Goal: Information Seeking & Learning: Learn about a topic

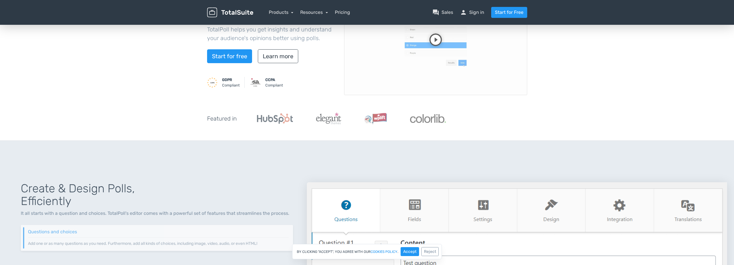
scroll to position [87, 0]
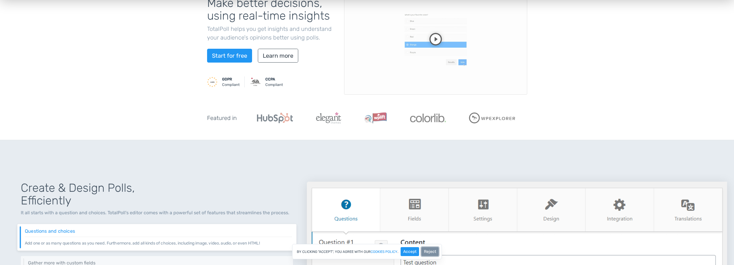
click at [429, 252] on button "Reject" at bounding box center [429, 251] width 17 height 9
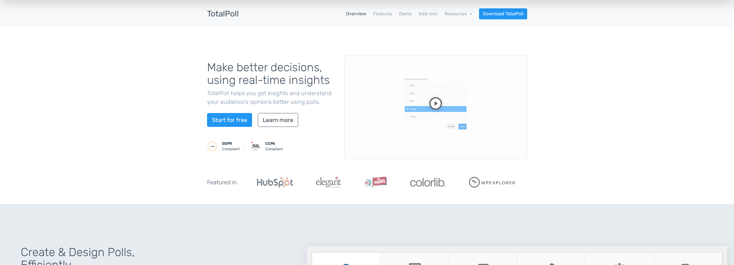
scroll to position [0, 0]
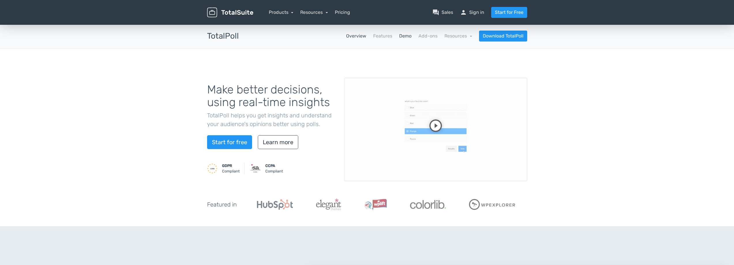
click at [401, 37] on link "Demo" at bounding box center [405, 36] width 12 height 7
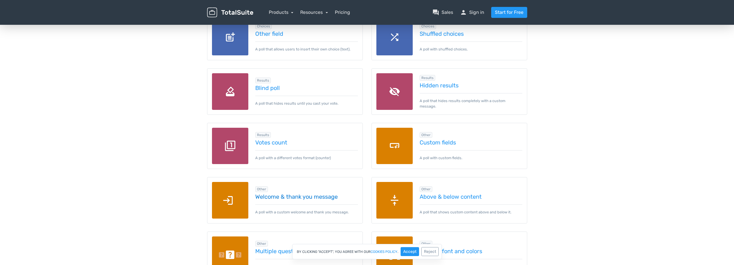
scroll to position [806, 0]
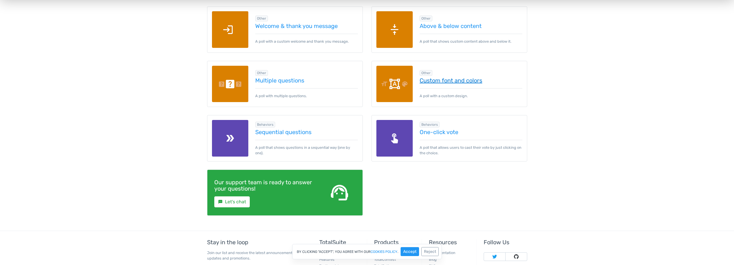
click at [440, 81] on link "Custom font and colors" at bounding box center [471, 80] width 103 height 6
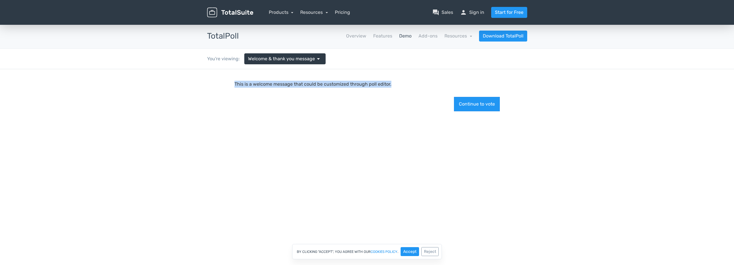
drag, startPoint x: 235, startPoint y: 83, endPoint x: 491, endPoint y: 80, distance: 256.1
click at [491, 80] on main "This is a welcome message that could be customized through poll editor. Continu…" at bounding box center [367, 98] width 277 height 58
click at [480, 78] on main "This is a welcome message that could be customized through poll editor. Continu…" at bounding box center [367, 98] width 277 height 58
click at [470, 108] on button "Continue to vote" at bounding box center [477, 104] width 46 height 14
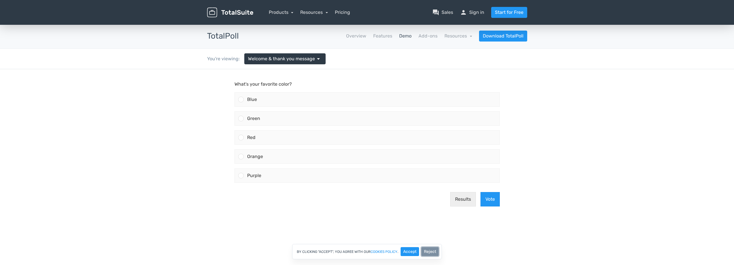
click at [433, 249] on button "Reject" at bounding box center [429, 251] width 17 height 9
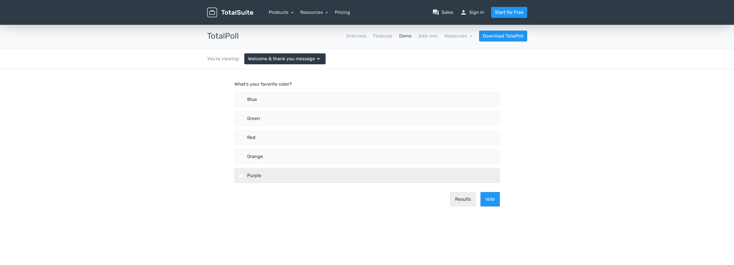
click at [374, 167] on label "Purple" at bounding box center [367, 175] width 270 height 19
click at [241, 176] on input "Purple" at bounding box center [241, 176] width 0 height 0
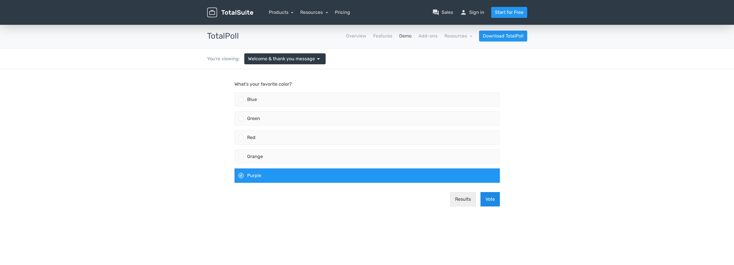
click at [489, 198] on button "Vote" at bounding box center [489, 199] width 19 height 14
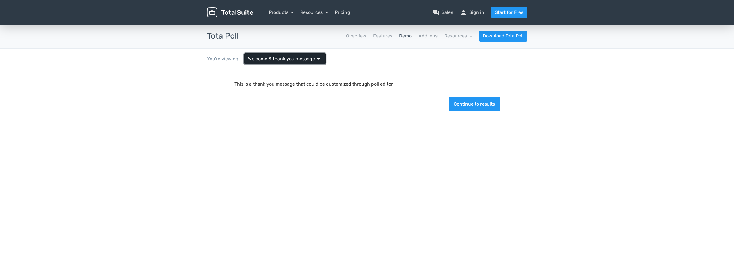
click at [262, 56] on span "Welcome & thank you message" at bounding box center [281, 58] width 67 height 7
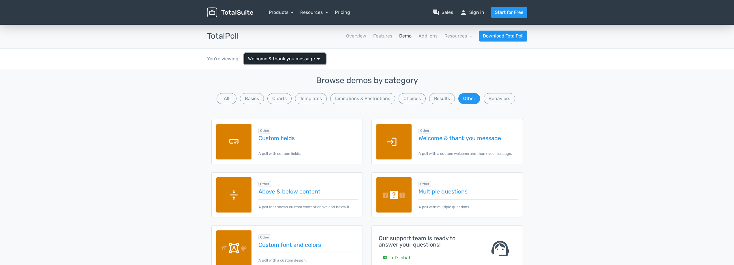
click at [262, 56] on span "Welcome & thank you message" at bounding box center [281, 58] width 67 height 7
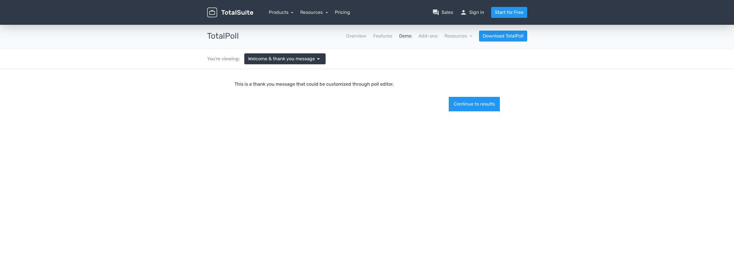
drag, startPoint x: 238, startPoint y: 154, endPoint x: 236, endPoint y: 151, distance: 3.7
click at [237, 153] on div at bounding box center [367, 201] width 734 height 265
click at [275, 12] on link "Products" at bounding box center [281, 12] width 25 height 5
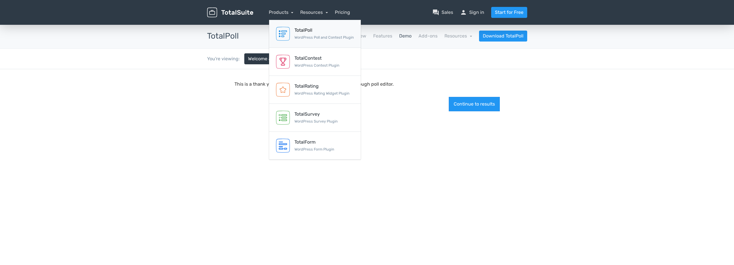
click at [286, 31] on img at bounding box center [283, 34] width 14 height 14
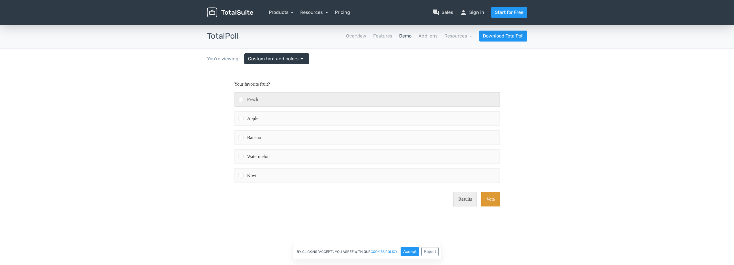
click at [279, 100] on div "Peach" at bounding box center [372, 100] width 256 height 14
click at [241, 99] on input "Peach" at bounding box center [241, 99] width 0 height 0
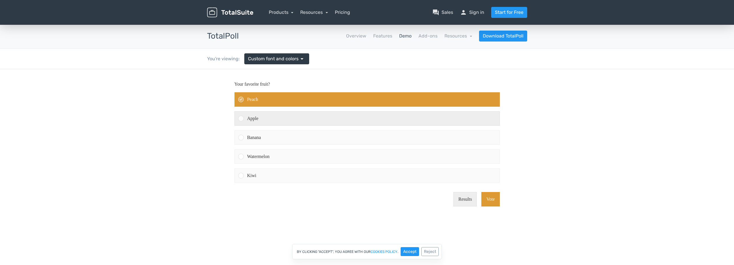
click at [281, 115] on div "Apple" at bounding box center [372, 119] width 256 height 14
click at [241, 119] on input "Apple" at bounding box center [241, 119] width 0 height 0
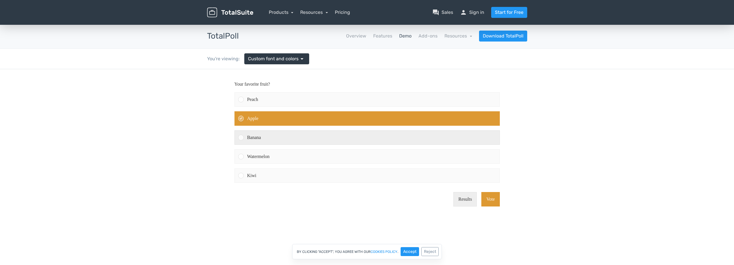
click at [281, 133] on div "Banana" at bounding box center [372, 138] width 256 height 14
click at [241, 138] on input "Banana" at bounding box center [241, 138] width 0 height 0
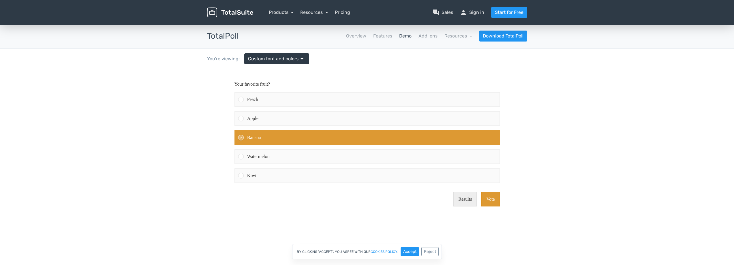
click at [283, 146] on label "Banana" at bounding box center [367, 137] width 270 height 19
click at [241, 138] on input "Banana" at bounding box center [241, 138] width 0 height 0
click at [282, 157] on div "Watermelon" at bounding box center [372, 157] width 256 height 14
click at [241, 157] on input "Watermelon" at bounding box center [241, 157] width 0 height 0
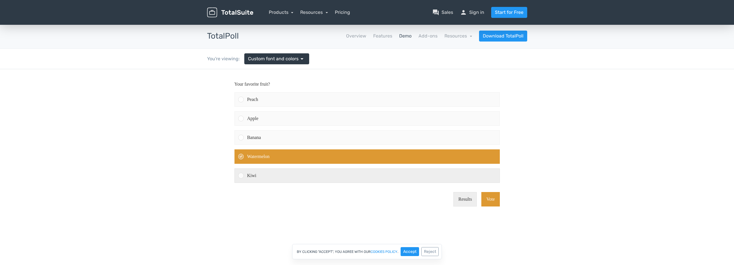
click at [282, 173] on div "Kiwi" at bounding box center [372, 176] width 256 height 14
click at [241, 176] on input "Kiwi" at bounding box center [241, 176] width 0 height 0
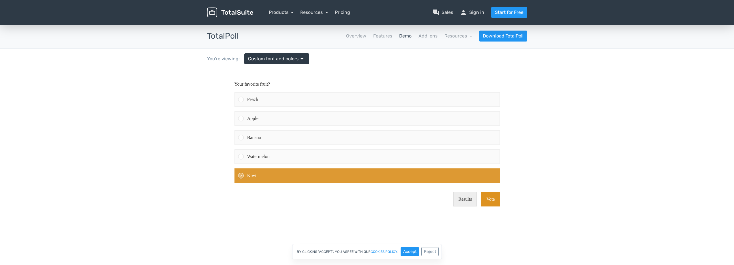
click at [493, 199] on button "Vote" at bounding box center [490, 199] width 18 height 14
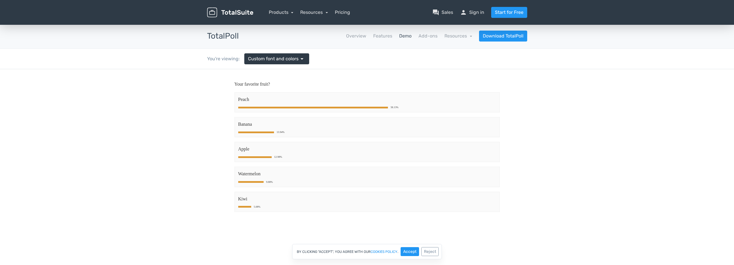
click at [264, 103] on span "Peach" at bounding box center [367, 99] width 258 height 7
click at [274, 137] on div "Banana 13.94%" at bounding box center [366, 127] width 265 height 20
drag, startPoint x: 281, startPoint y: 171, endPoint x: 264, endPoint y: 191, distance: 25.8
click at [281, 171] on span "Watermelon" at bounding box center [367, 173] width 258 height 7
click at [264, 198] on span "Kiwi" at bounding box center [367, 199] width 258 height 7
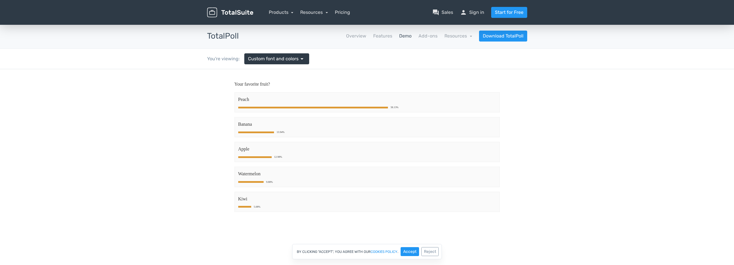
click at [217, 200] on body "Your favorite fruit? Peach 58.13% Banana 13.94% Apple 12.98% Watermelon 9.88% K…" at bounding box center [367, 159] width 734 height 180
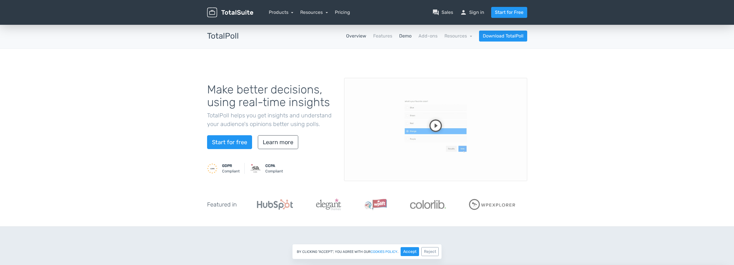
click at [402, 37] on link "Demo" at bounding box center [405, 36] width 12 height 7
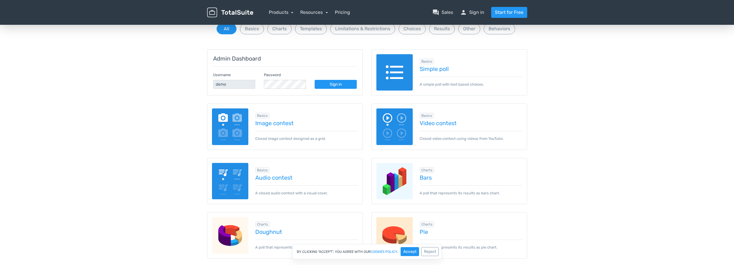
scroll to position [58, 0]
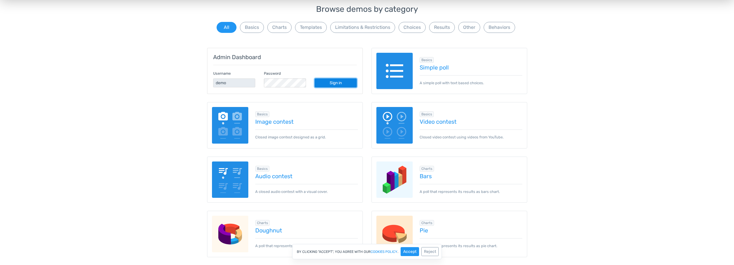
click at [331, 83] on link "Sign in" at bounding box center [336, 82] width 42 height 9
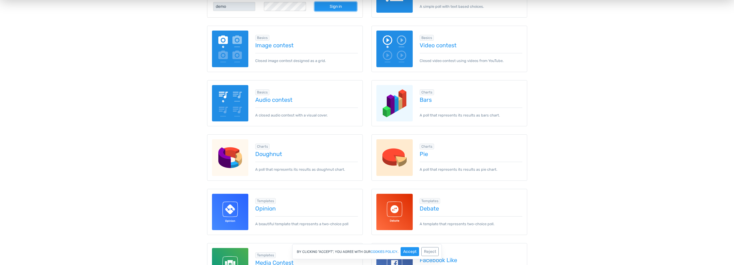
scroll to position [144, 0]
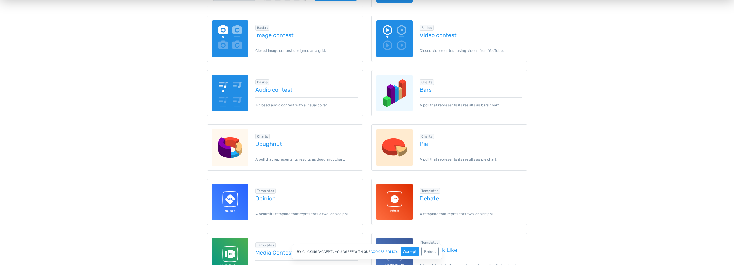
click at [219, 43] on img at bounding box center [230, 38] width 37 height 37
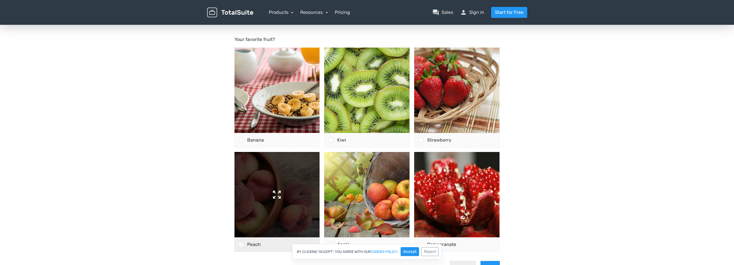
scroll to position [87, 0]
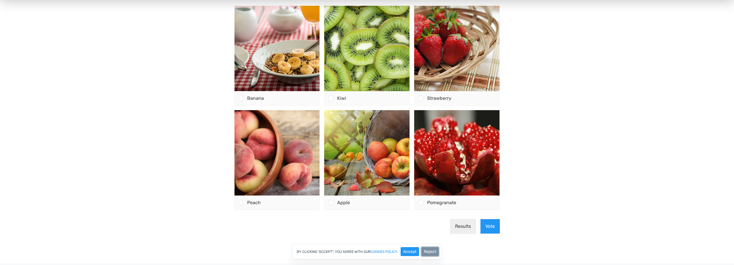
click at [432, 253] on button "Reject" at bounding box center [429, 251] width 17 height 9
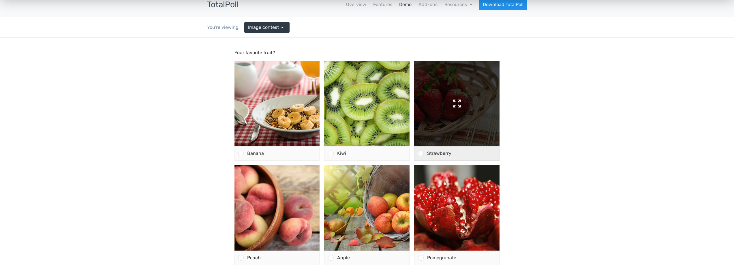
scroll to position [0, 0]
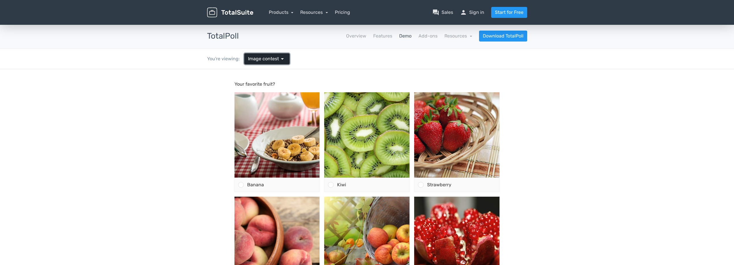
click at [274, 57] on span "Image contest" at bounding box center [263, 58] width 31 height 7
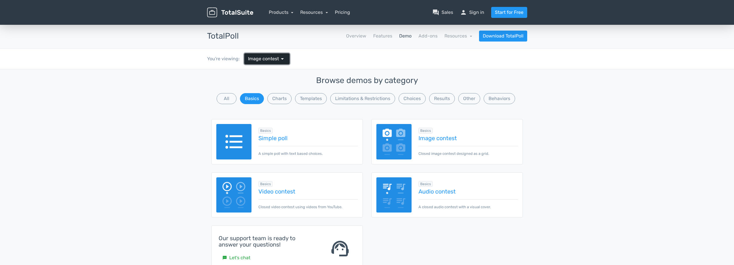
click at [274, 57] on span "Image contest" at bounding box center [263, 58] width 31 height 7
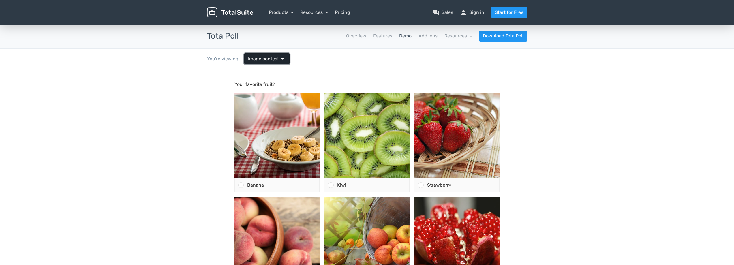
click at [274, 57] on span "Image contest" at bounding box center [263, 58] width 31 height 7
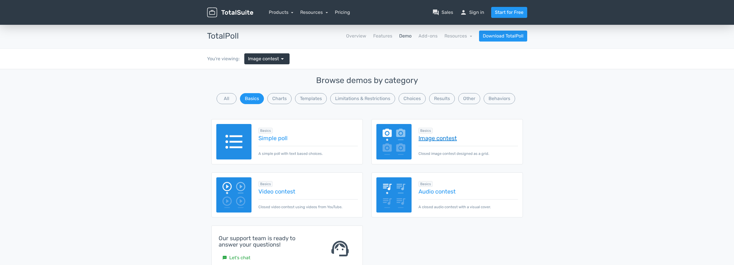
click at [430, 140] on link "Image contest" at bounding box center [467, 138] width 99 height 6
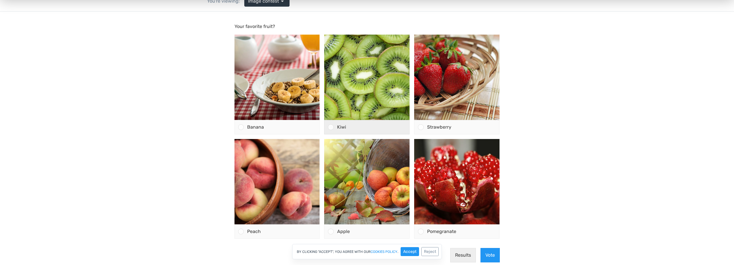
scroll to position [115, 0]
